Goal: Task Accomplishment & Management: Use online tool/utility

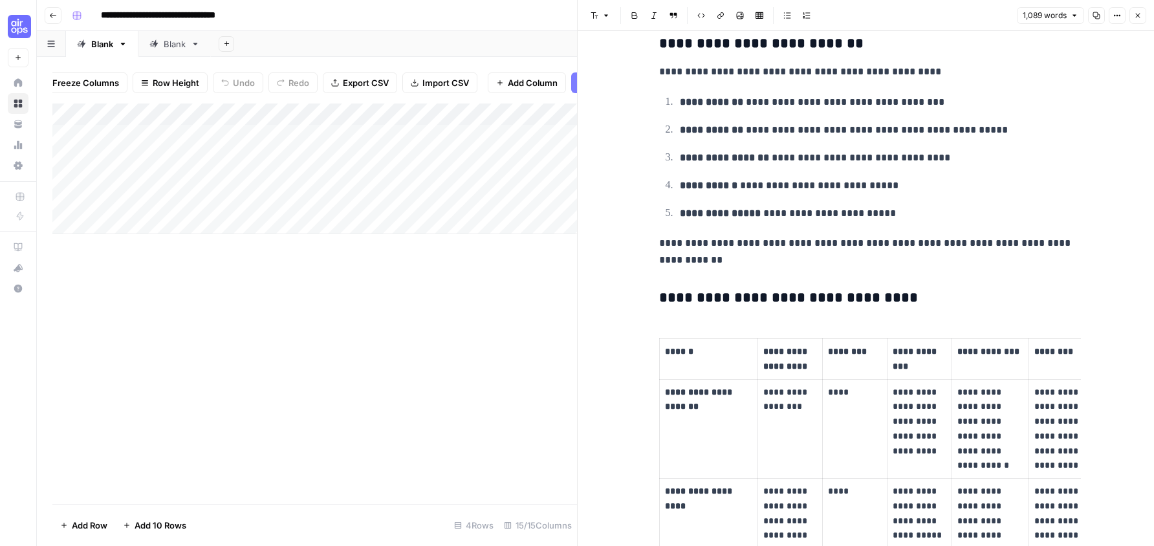
scroll to position [826, 0]
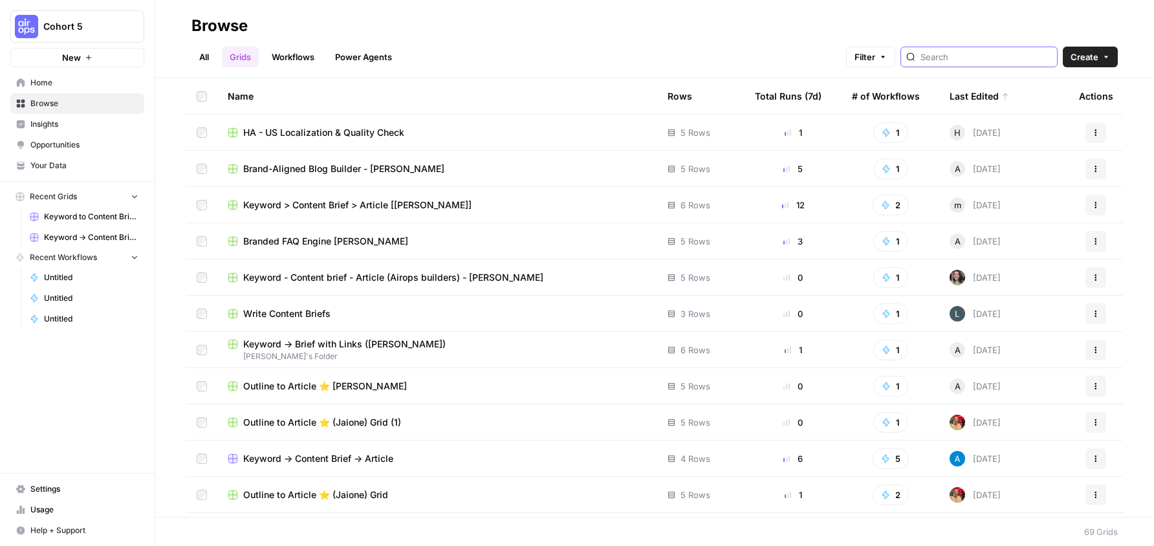
click at [984, 56] on input "search" at bounding box center [986, 56] width 131 height 13
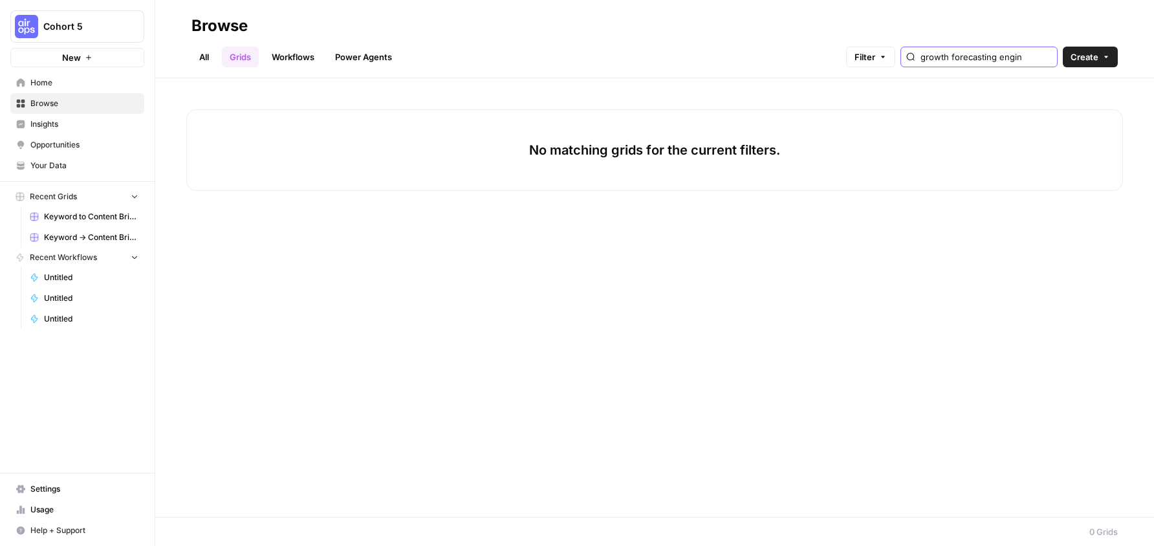
scroll to position [0, 22]
type input "growth forecasting engine"
click at [206, 50] on link "All" at bounding box center [204, 57] width 25 height 21
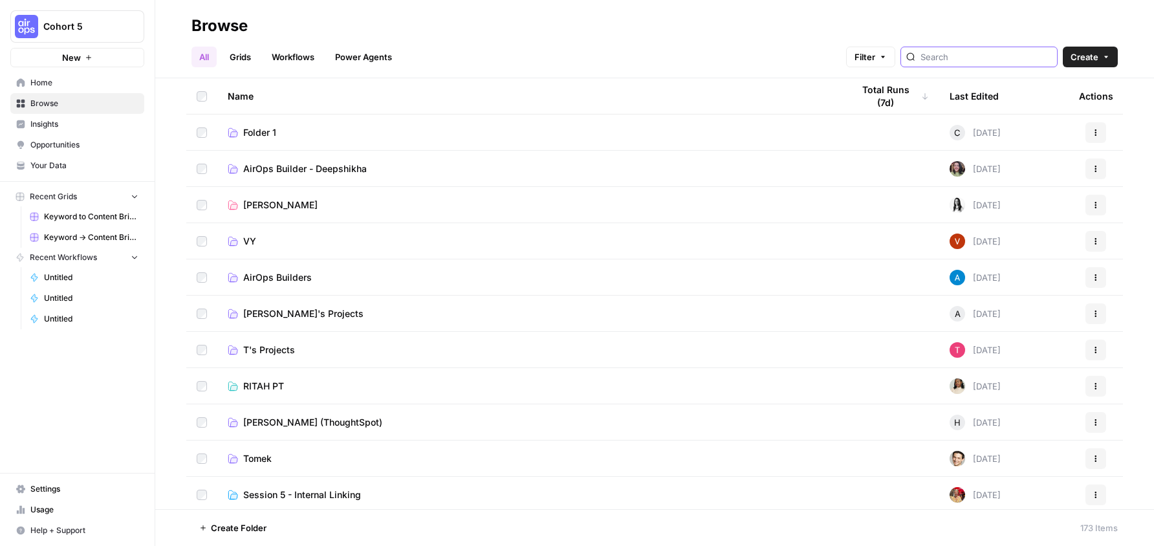
click at [1007, 62] on input "search" at bounding box center [986, 56] width 131 height 13
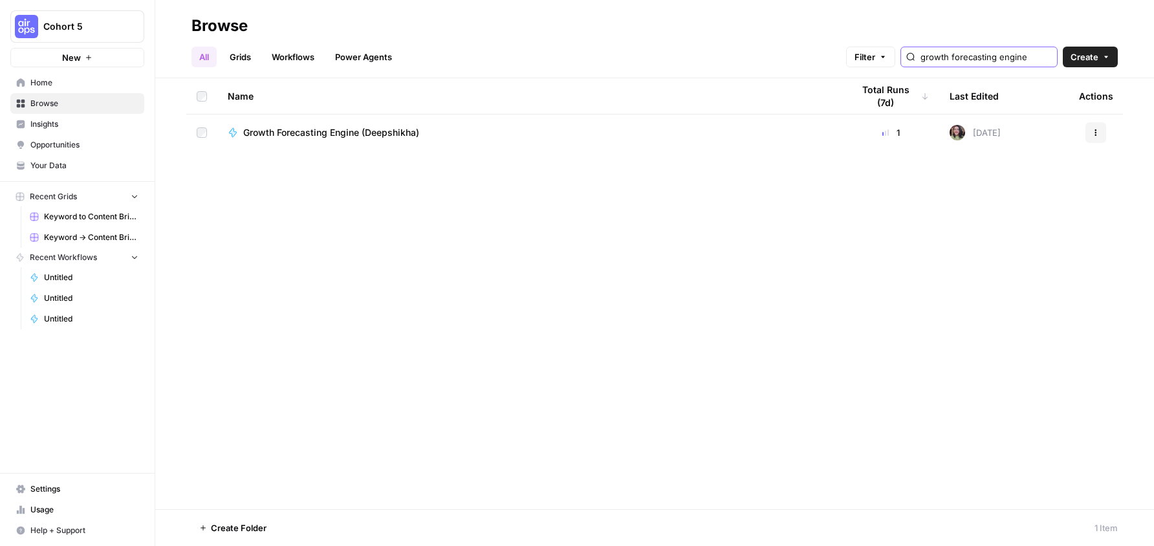
type input "growth forecasting engine"
click at [328, 130] on span "Growth Forecasting Engine (Deepshikha)" at bounding box center [331, 132] width 176 height 13
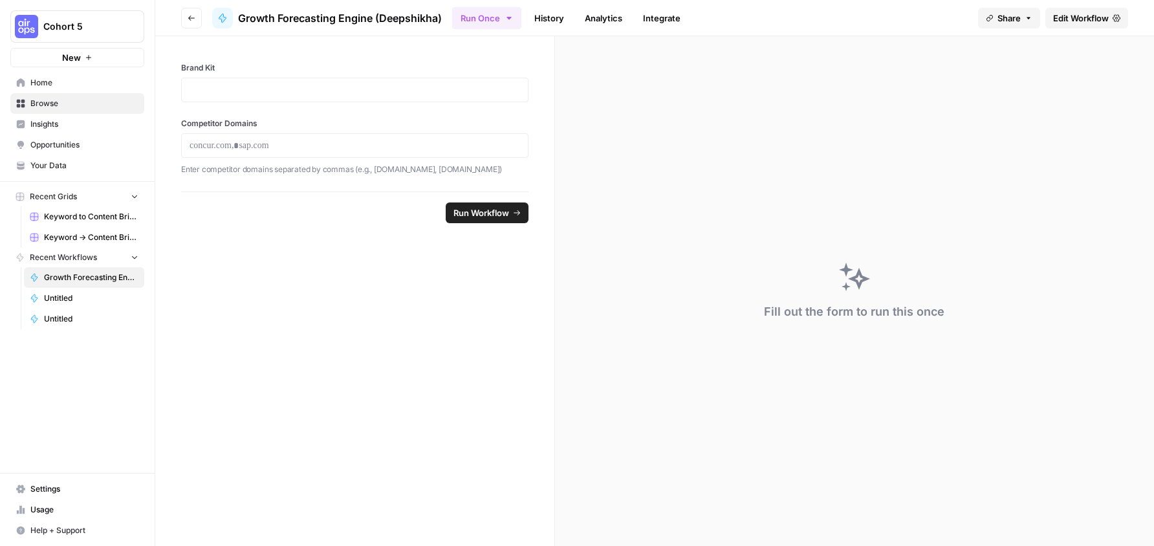
click at [326, 103] on div "Brand Kit Competitor Domains Enter competitor domains separated by commas (e.g.…" at bounding box center [354, 113] width 399 height 155
click at [188, 14] on icon "button" at bounding box center [192, 18] width 8 height 8
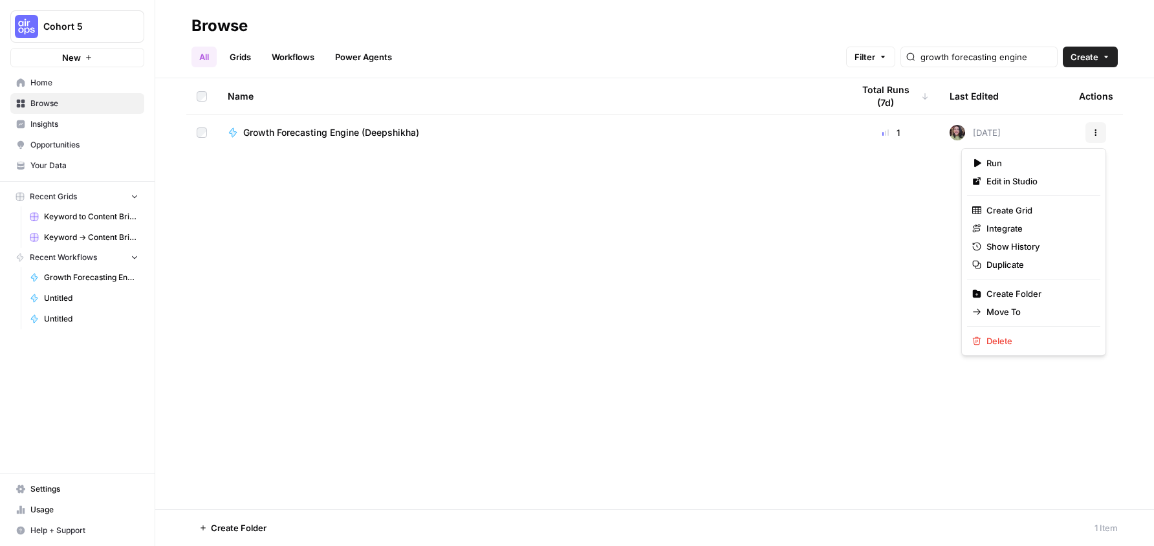
click at [1090, 131] on button "Actions" at bounding box center [1096, 132] width 21 height 21
click at [1002, 265] on span "Duplicate" at bounding box center [1039, 264] width 104 height 13
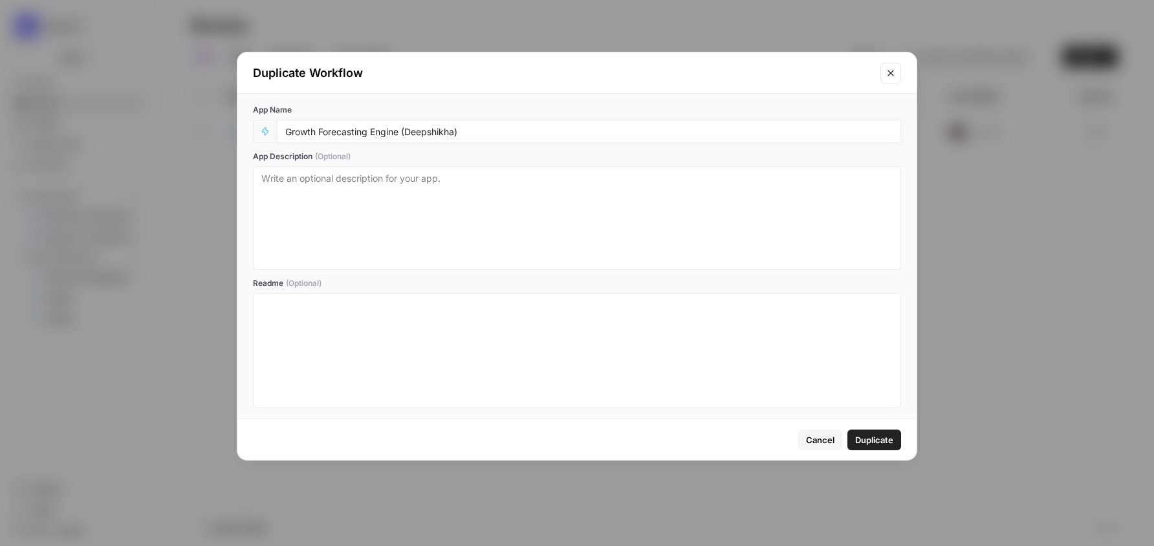
click at [433, 137] on input "Growth Forecasting Engine (Deepshikha)" at bounding box center [589, 132] width 608 height 12
click at [441, 133] on input "Growth Forecasting Engine (Deepshikha)" at bounding box center [589, 132] width 608 height 12
click at [406, 133] on input "Growth Forecasting Engine (duplicate)" at bounding box center [589, 132] width 608 height 12
type input "Growth Forecasting Engine (RW duplicate)"
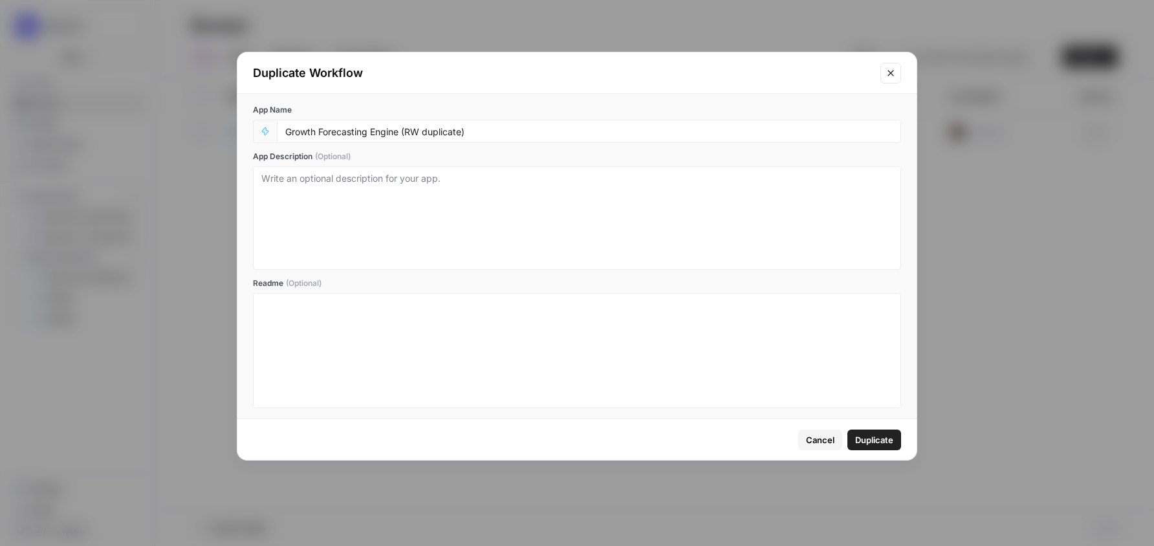
click at [884, 448] on button "Duplicate" at bounding box center [875, 440] width 54 height 21
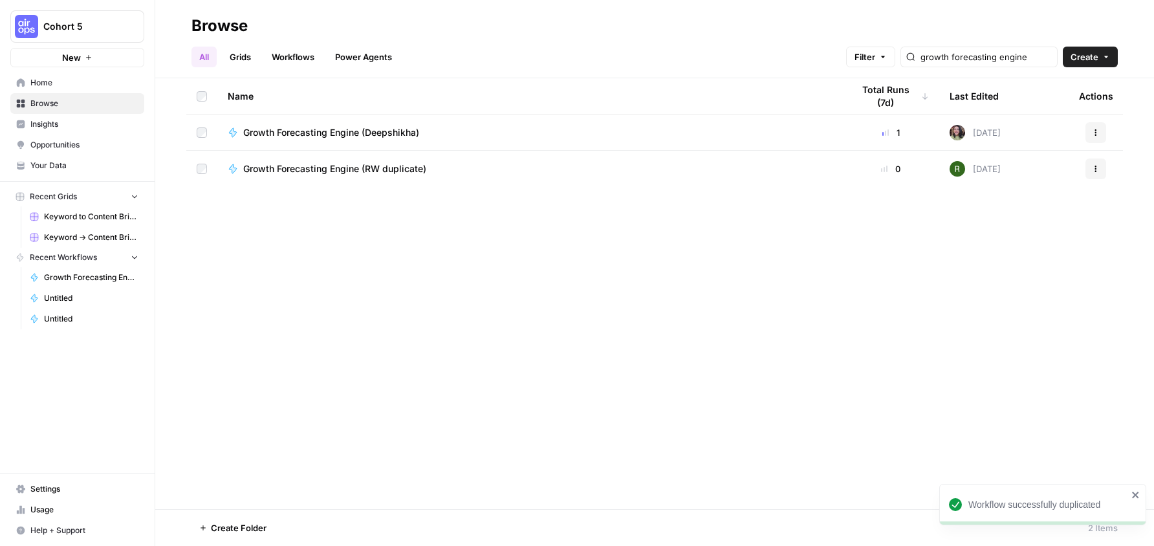
click at [421, 177] on td "Growth Forecasting Engine (RW duplicate)" at bounding box center [529, 169] width 625 height 36
click at [410, 171] on span "Growth Forecasting Engine (RW duplicate)" at bounding box center [334, 168] width 183 height 13
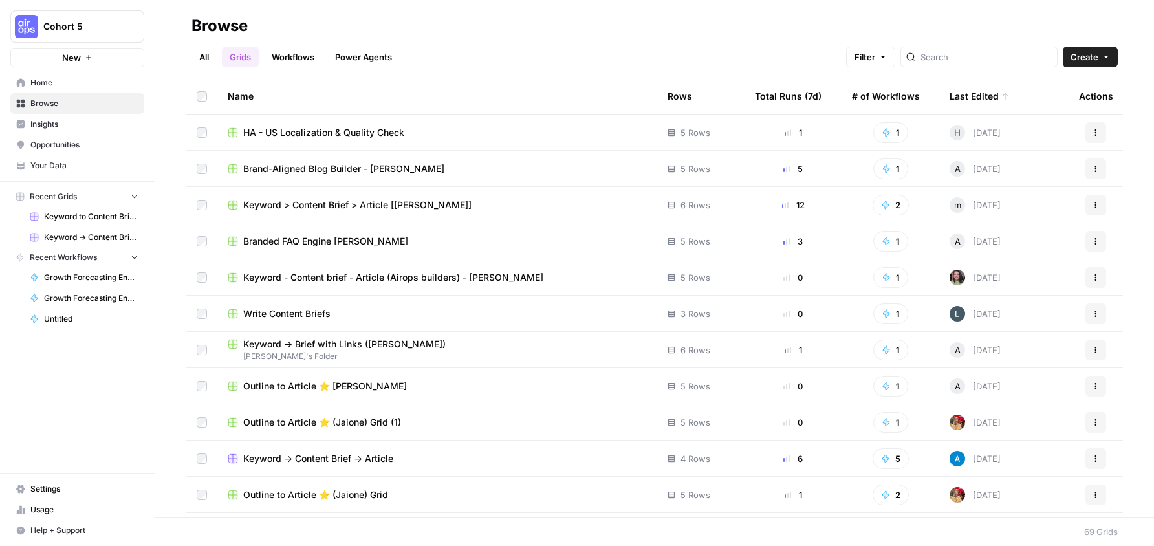
click at [195, 56] on link "All" at bounding box center [204, 57] width 25 height 21
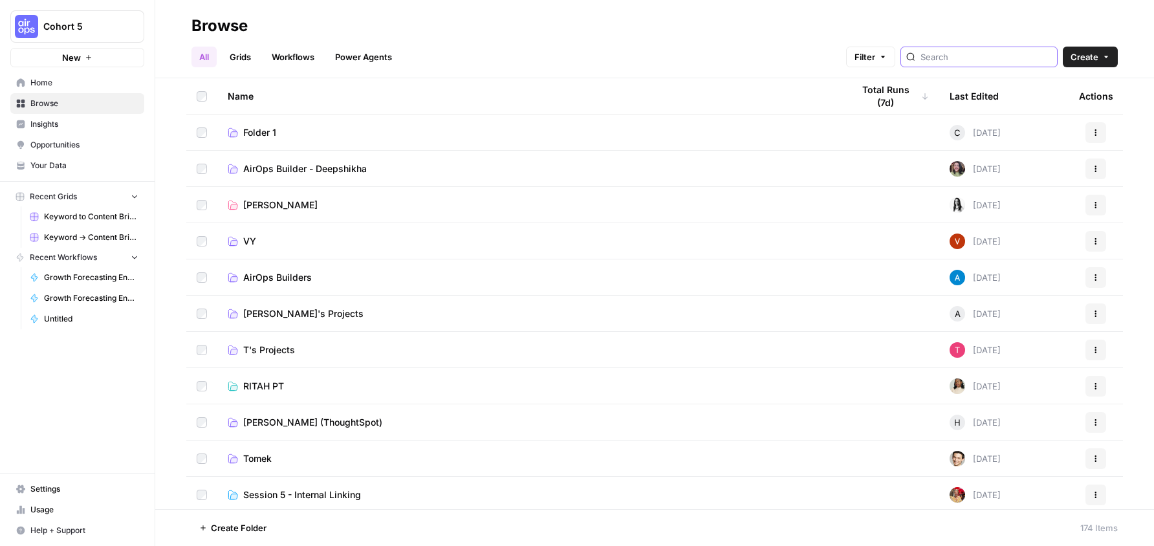
click at [999, 60] on input "search" at bounding box center [986, 56] width 131 height 13
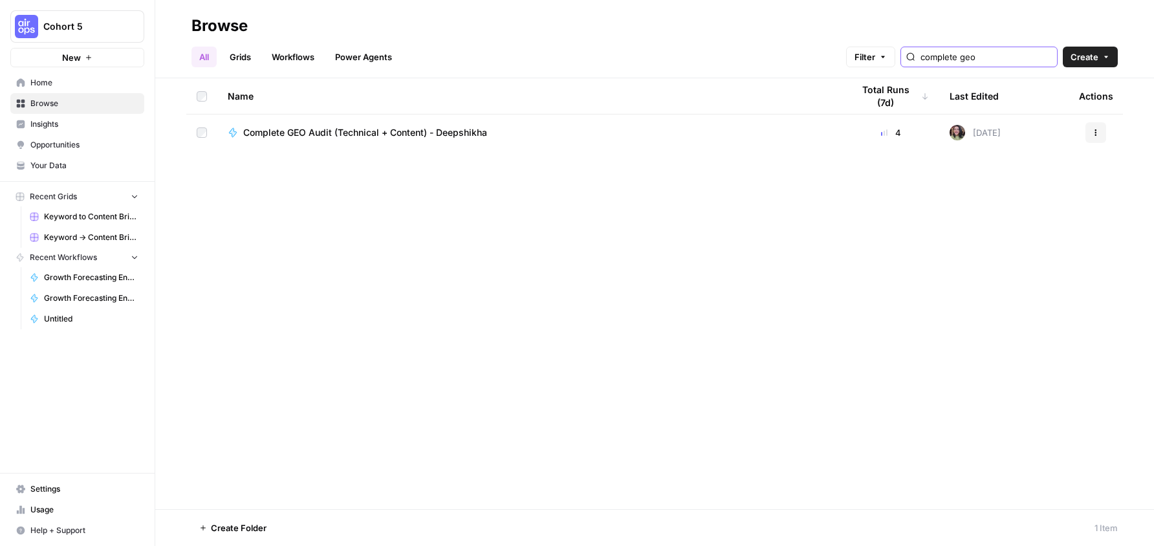
type input "complete geo"
click at [1099, 129] on icon "button" at bounding box center [1096, 133] width 8 height 8
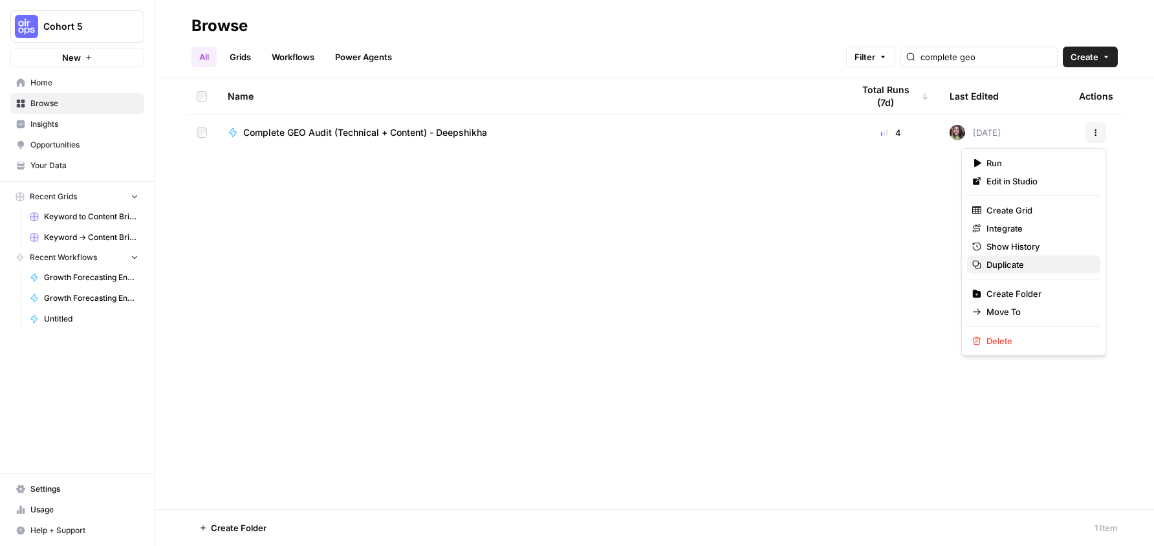
click at [1011, 266] on span "Duplicate" at bounding box center [1039, 264] width 104 height 13
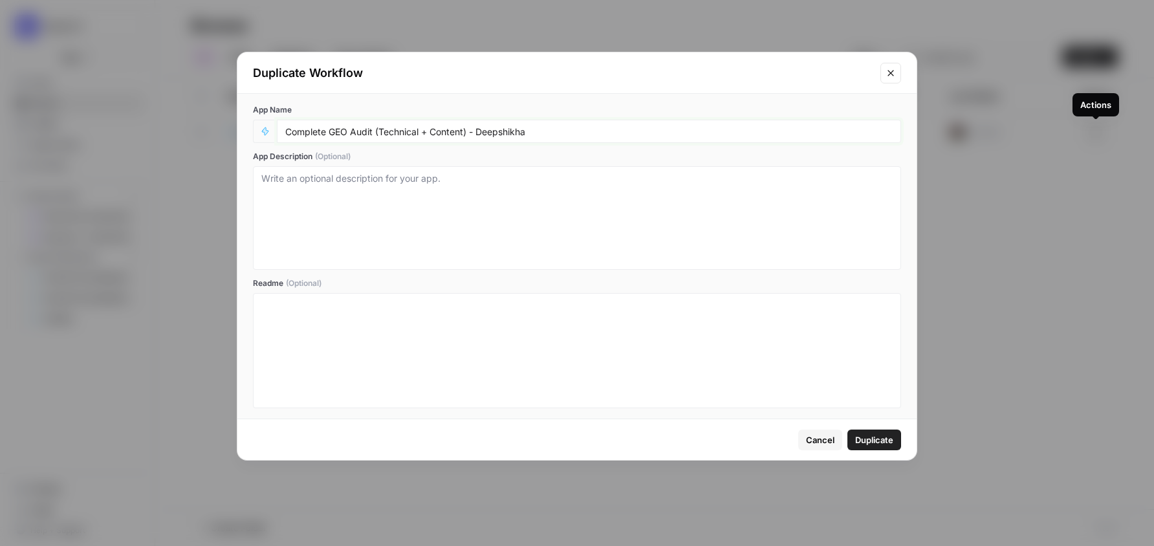
click at [578, 137] on input "Complete GEO Audit (Technical + Content) - Deepshikha" at bounding box center [589, 132] width 608 height 12
type input "Complete GEO Audit (Technical + Content) - [PERSON_NAME] (RW duplicate)"
click at [864, 440] on span "Duplicate" at bounding box center [874, 440] width 38 height 13
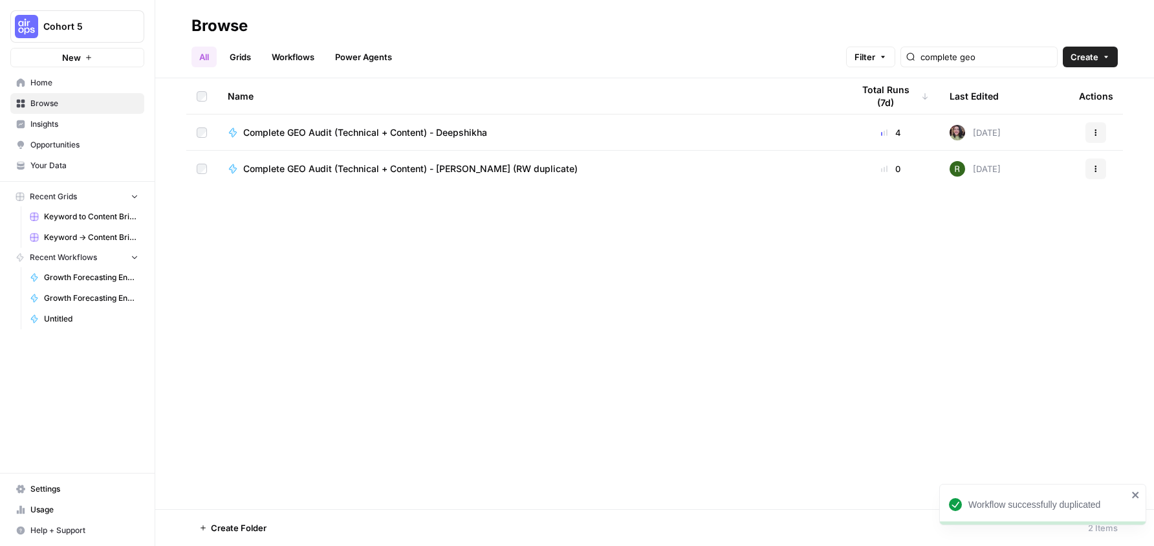
click at [484, 171] on span "Complete GEO Audit (Technical + Content) - [PERSON_NAME] (RW duplicate)" at bounding box center [410, 168] width 335 height 13
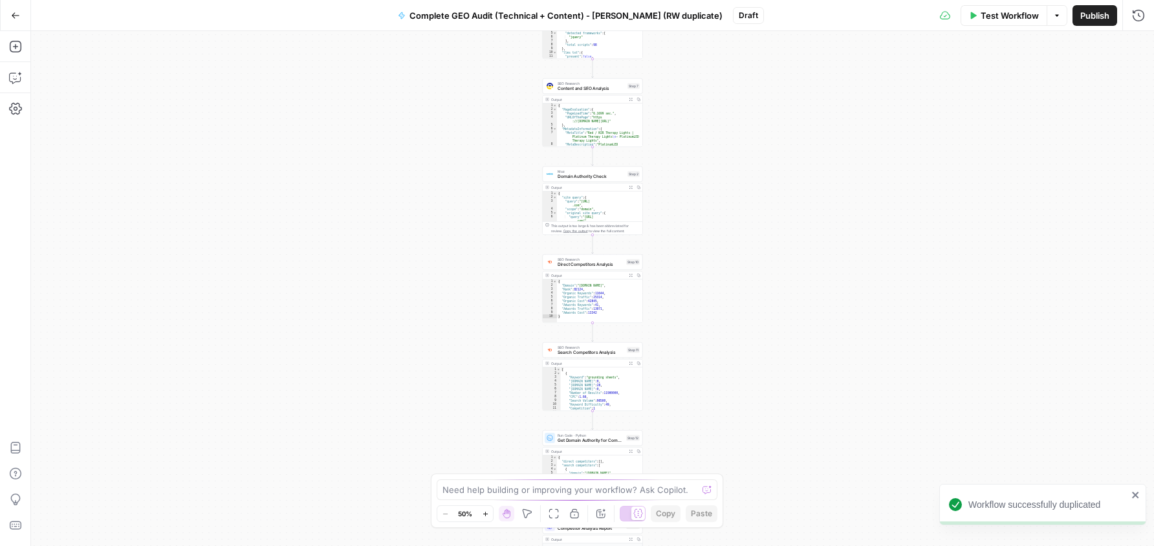
click at [649, 17] on span "Complete GEO Audit (Technical + Content) - [PERSON_NAME] (RW duplicate)" at bounding box center [566, 15] width 313 height 13
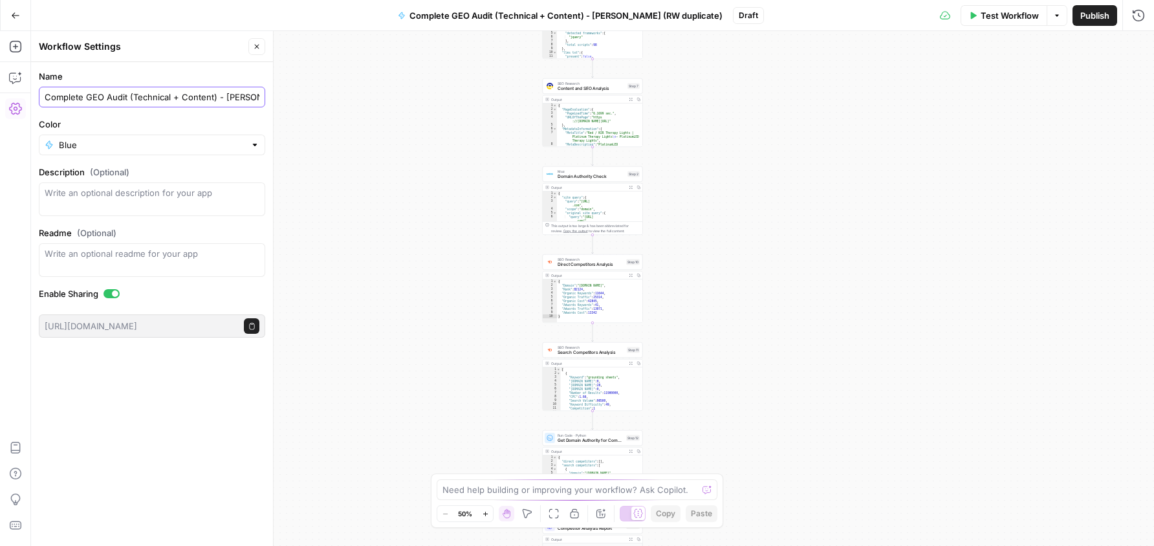
click at [238, 99] on input "Complete GEO Audit (Technical + Content) - [PERSON_NAME] (RW duplicate)" at bounding box center [152, 97] width 215 height 13
type input "Complete GEO Audit (Technical + Content) (RW duplicate)"
click at [401, 186] on div "Workflow Set Inputs Inputs Perplexity Deep Research Brand Online Presence Resea…" at bounding box center [592, 288] width 1123 height 515
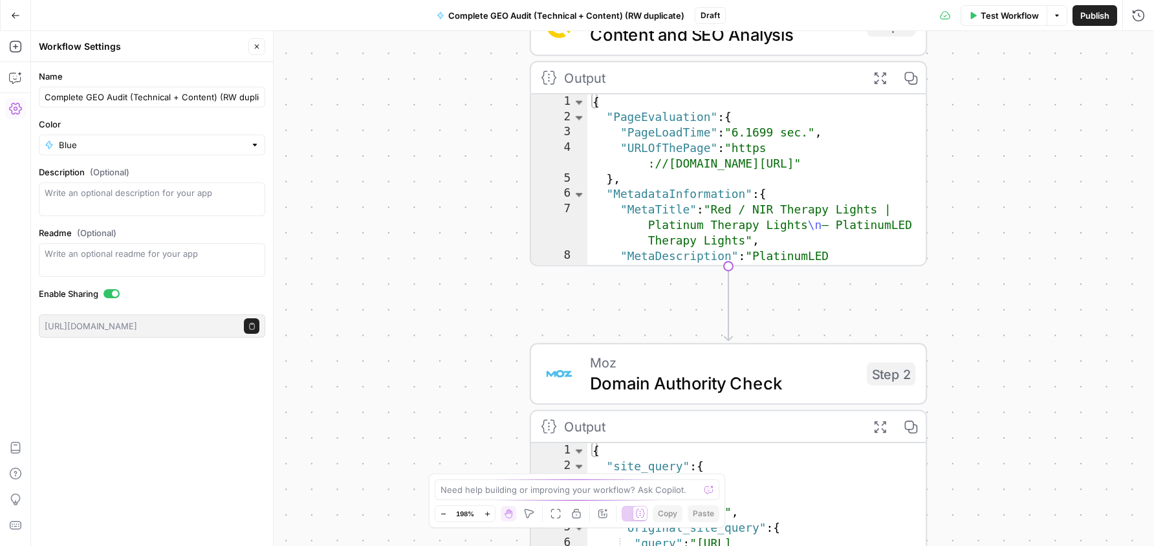
click at [478, 137] on div "Workflow Set Inputs Inputs Perplexity Deep Research Brand Online Presence Resea…" at bounding box center [592, 288] width 1123 height 515
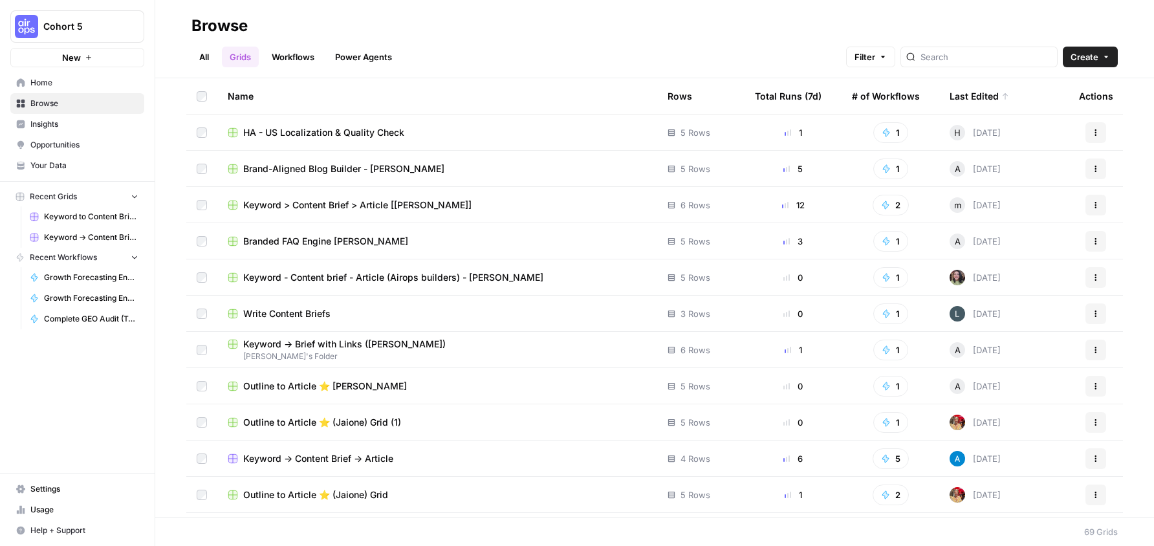
click at [203, 58] on link "All" at bounding box center [204, 57] width 25 height 21
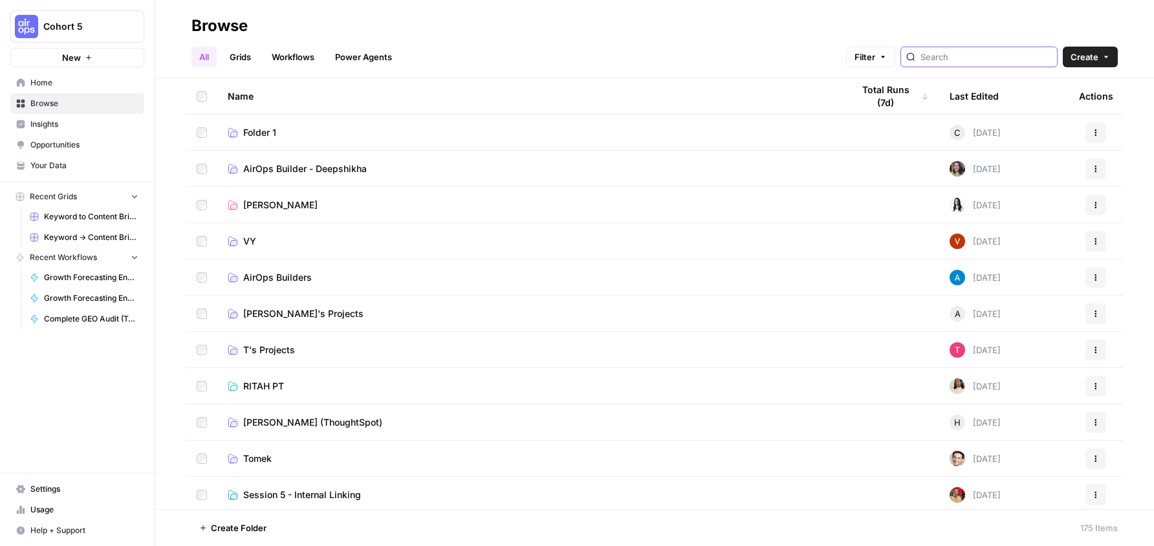
click at [1028, 57] on input "search" at bounding box center [986, 56] width 131 height 13
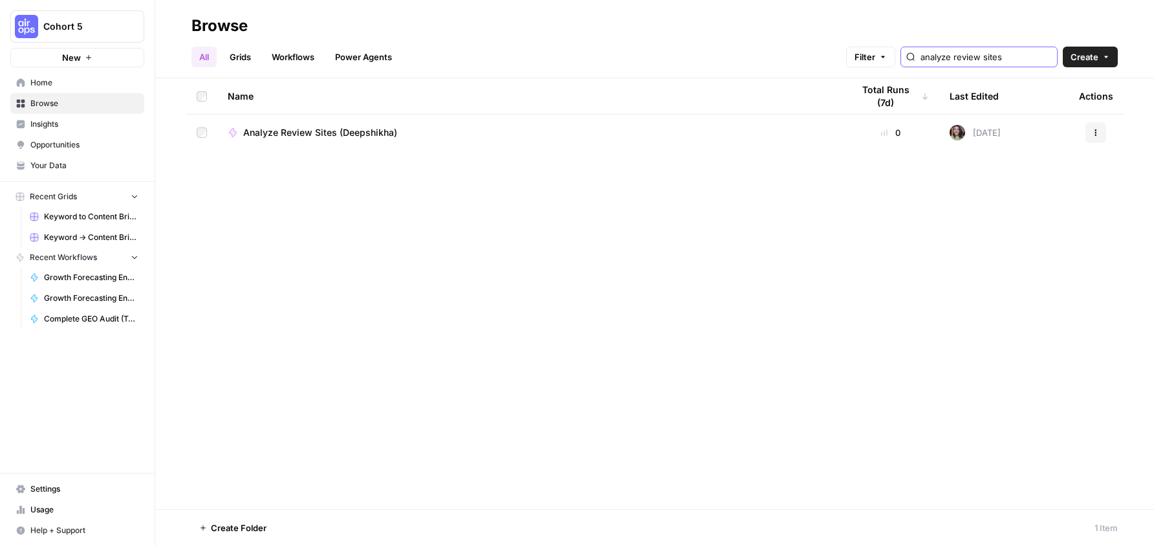
type input "analyze review sites"
click at [1096, 133] on icon "button" at bounding box center [1096, 133] width 2 height 2
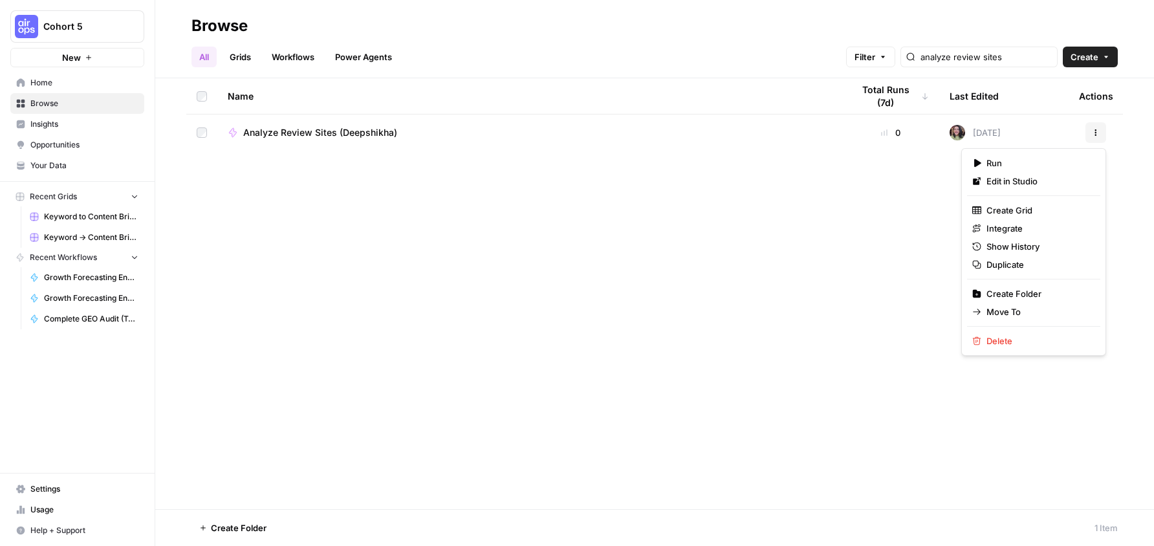
click at [1015, 275] on div "Run Edit in Studio Create Grid Integrate Show History Duplicate Create Folder M…" at bounding box center [1034, 252] width 145 height 208
click at [1020, 263] on span "Duplicate" at bounding box center [1039, 264] width 104 height 13
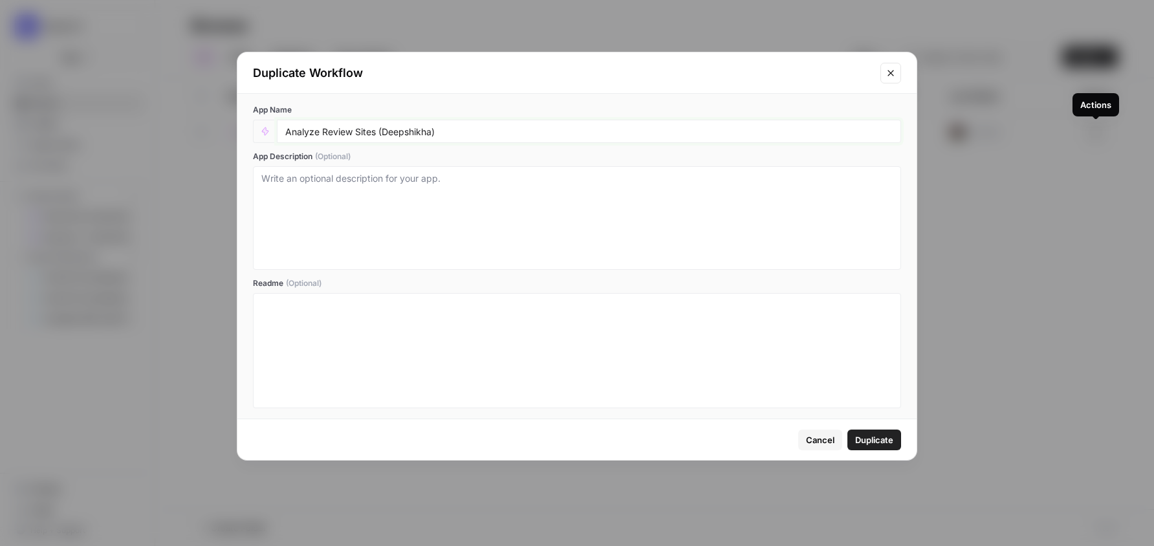
click at [391, 133] on input "Analyze Review Sites (Deepshikha)" at bounding box center [589, 132] width 608 height 12
type input "Analyze Review Sites (RW duplicate)"
click at [891, 444] on span "Duplicate" at bounding box center [874, 440] width 38 height 13
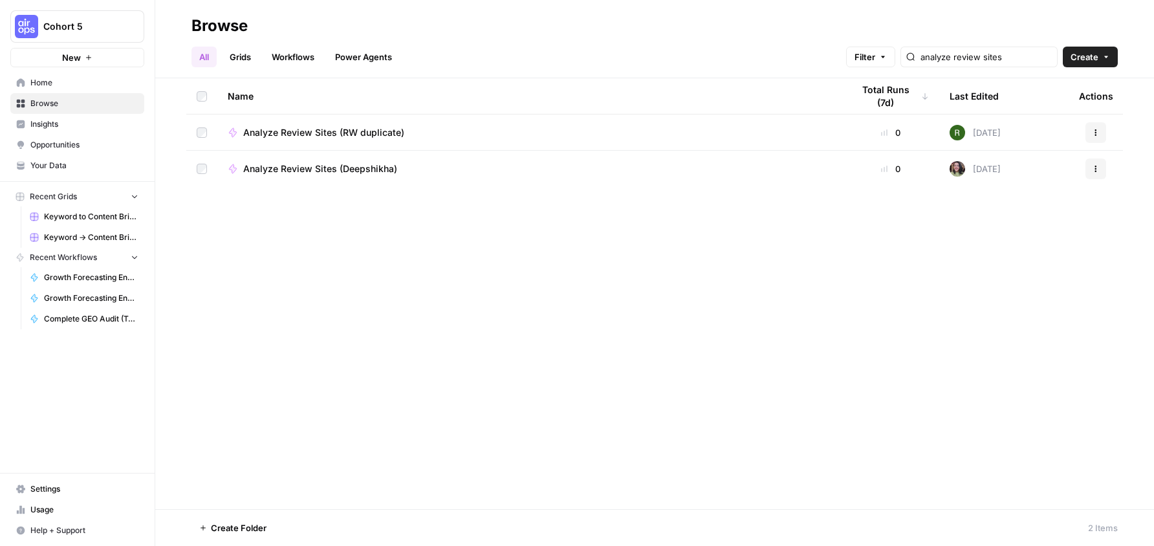
click at [564, 137] on div "Analyze Review Sites (RW duplicate)" at bounding box center [530, 132] width 604 height 13
